Goal: Find specific page/section: Find specific page/section

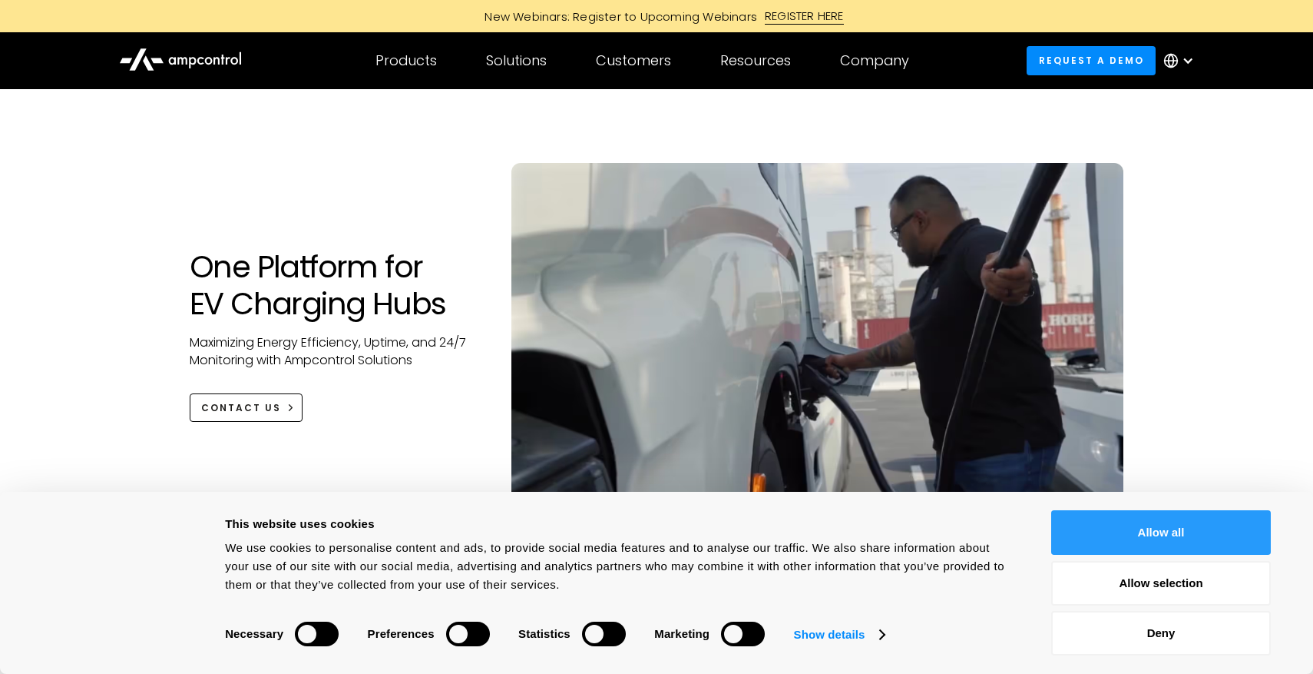
click at [1215, 528] on button "Allow all" at bounding box center [1161, 532] width 220 height 45
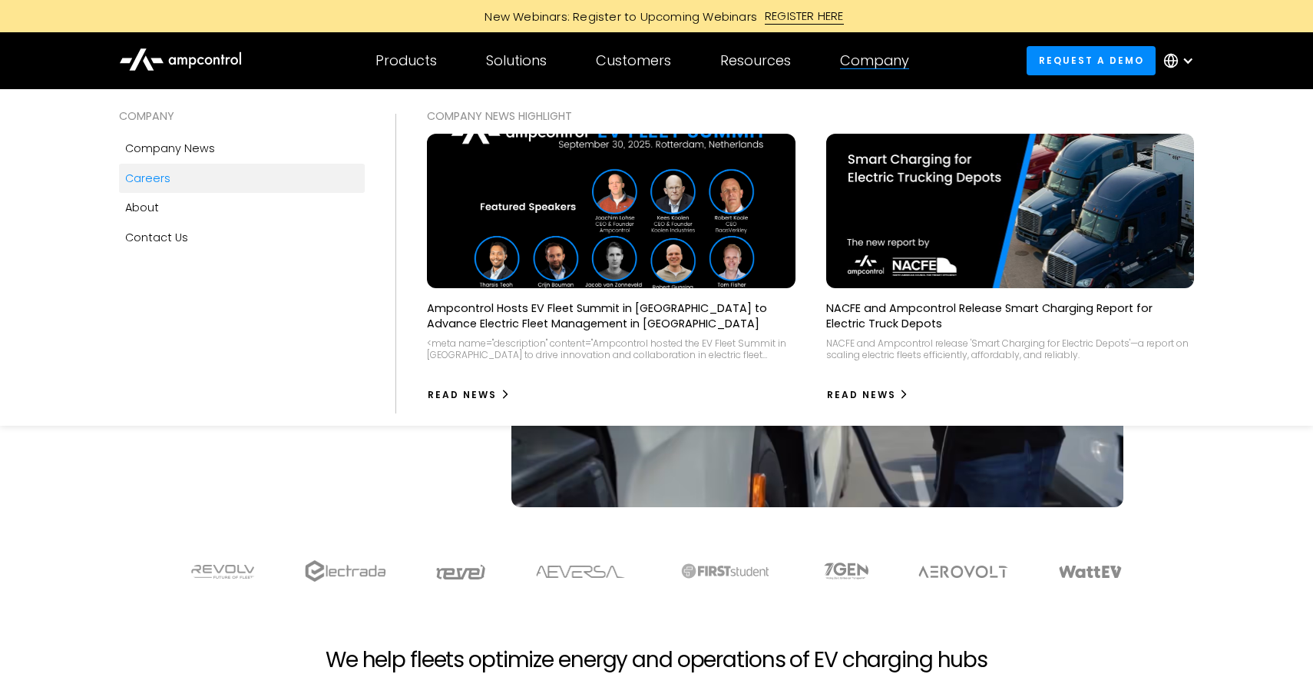
click at [161, 186] on div "Careers" at bounding box center [147, 178] width 45 height 17
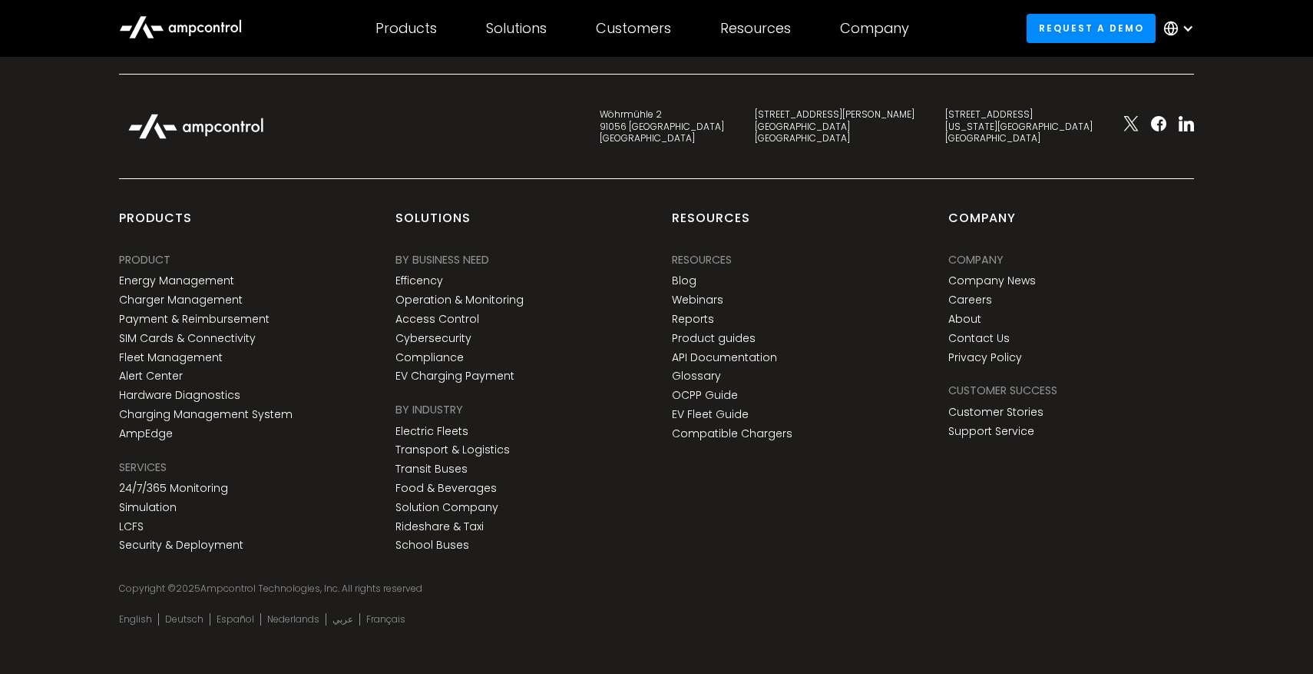
scroll to position [2508, 0]
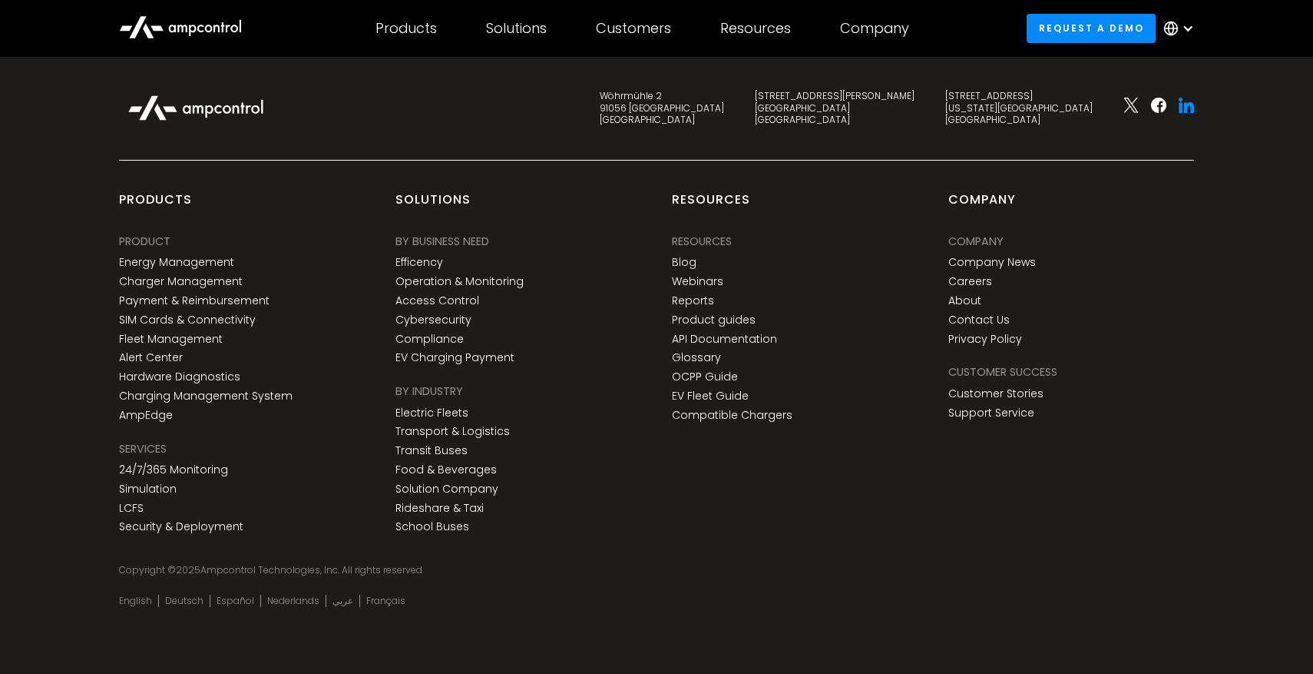
click at [1180, 108] on icon at bounding box center [1181, 108] width 4 height 11
